Goal: Navigation & Orientation: Find specific page/section

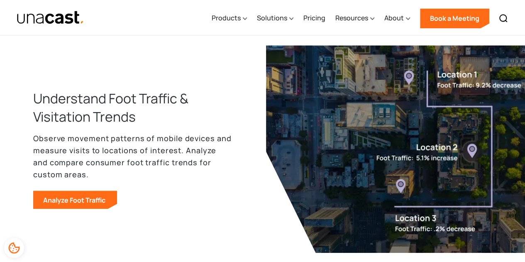
click at [216, 17] on div "Products" at bounding box center [225, 18] width 29 height 10
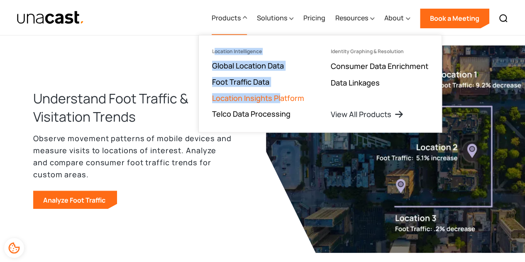
drag, startPoint x: 216, startPoint y: 49, endPoint x: 282, endPoint y: 94, distance: 80.1
click at [282, 94] on ul "Location Intelligence Global Location Data Foot Traffic Data Location Insights …" at bounding box center [258, 83] width 119 height 97
click at [259, 46] on ul "Location Intelligence Global Location Data Foot Traffic Data Location Insights …" at bounding box center [258, 83] width 119 height 97
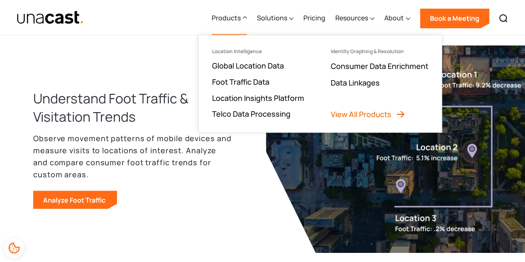
click at [376, 113] on link "View All Products" at bounding box center [368, 114] width 75 height 10
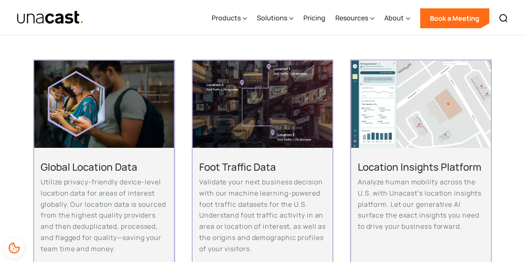
scroll to position [199, 0]
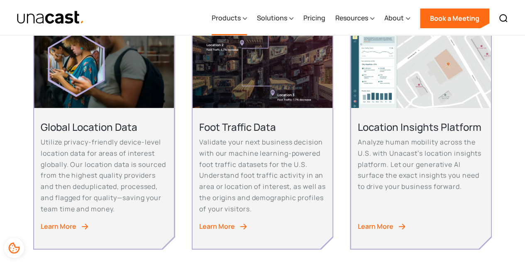
click at [226, 15] on div "Products" at bounding box center [225, 18] width 29 height 10
